Goal: Task Accomplishment & Management: Manage account settings

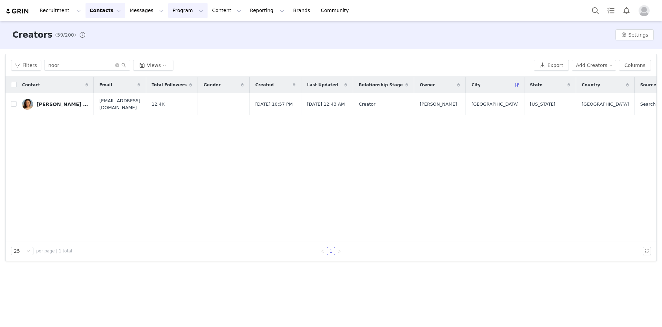
click at [168, 13] on button "Program Program" at bounding box center [187, 11] width 39 height 16
click at [176, 56] on p "Payments" at bounding box center [169, 55] width 24 height 7
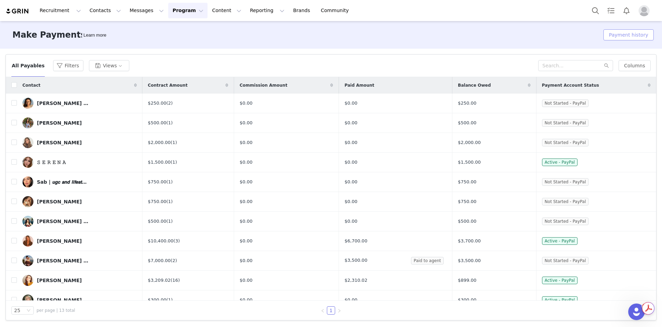
click at [620, 32] on button "Payment history" at bounding box center [629, 34] width 50 height 11
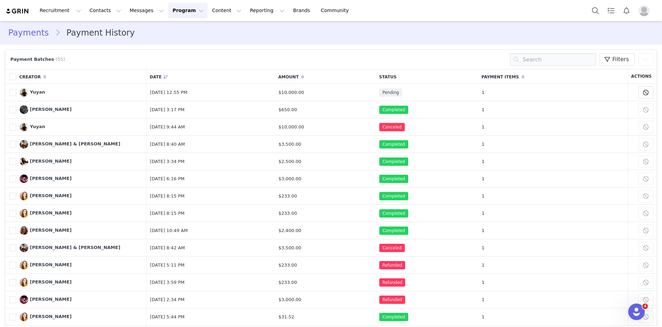
click at [646, 15] on img "Profile" at bounding box center [644, 10] width 11 height 11
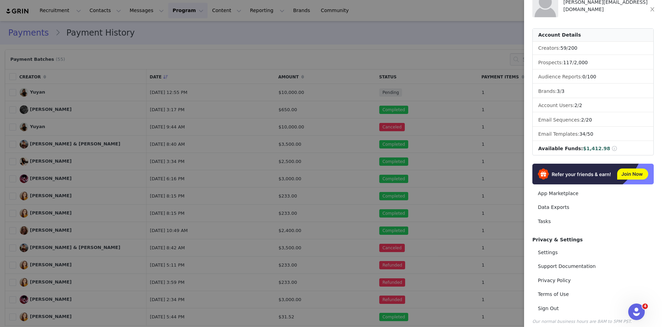
scroll to position [22, 0]
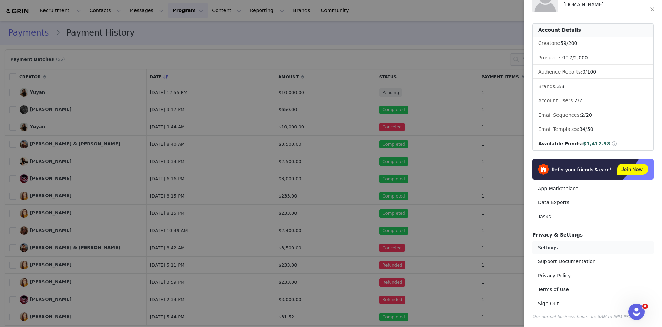
click at [582, 247] on link "Settings" at bounding box center [593, 247] width 121 height 13
select select "UTC"
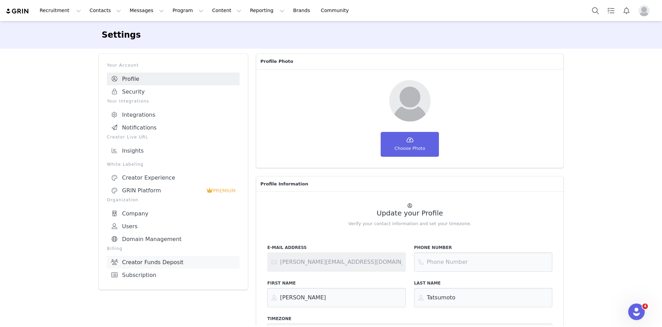
click at [153, 260] on link "Creator Funds Deposit" at bounding box center [173, 262] width 133 height 13
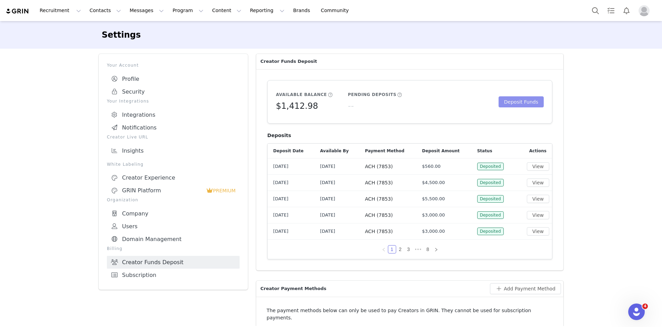
click at [516, 105] on button "Deposit Funds" at bounding box center [521, 101] width 45 height 11
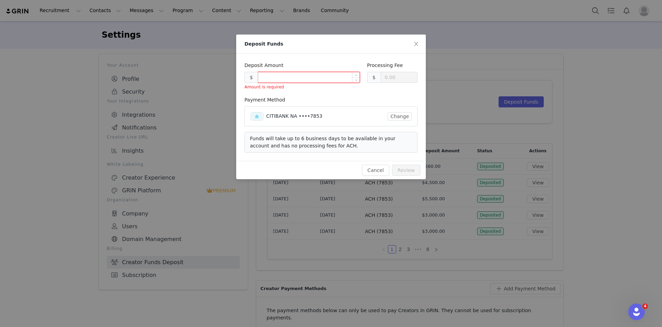
click at [313, 79] on input at bounding box center [308, 77] width 101 height 10
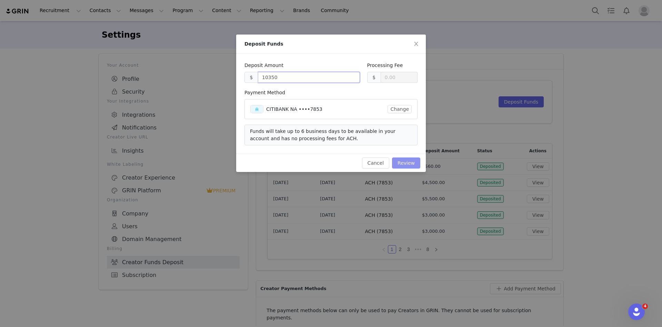
type input "10350.00"
click at [409, 163] on button "Review" at bounding box center [406, 162] width 28 height 11
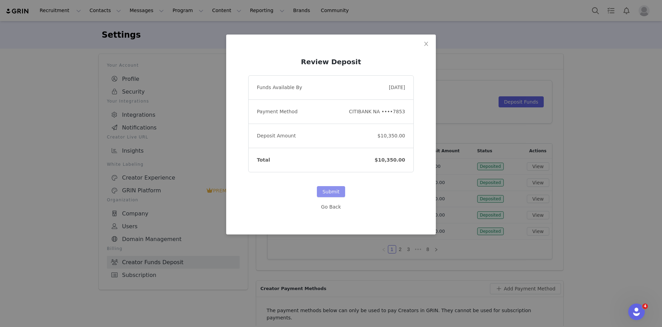
click at [325, 191] on button "Submit" at bounding box center [331, 191] width 28 height 11
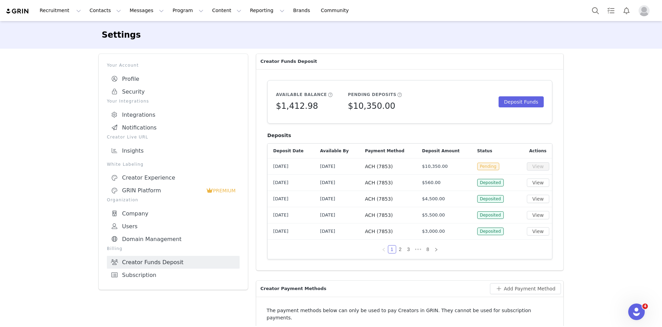
drag, startPoint x: 0, startPoint y: 112, endPoint x: 65, endPoint y: 29, distance: 105.2
click at [0, 112] on div "Settings Your Account Profile Security Your Integrations Integrations Notificat…" at bounding box center [331, 280] width 662 height 519
